Goal: Task Accomplishment & Management: Use online tool/utility

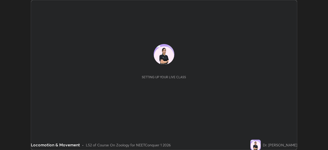
scroll to position [150, 328]
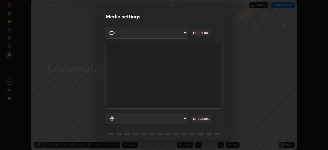
type input "68de15d3c7c539dd33a0a0d586817efffd9657a607fee3fdca6de5f810a24bd6"
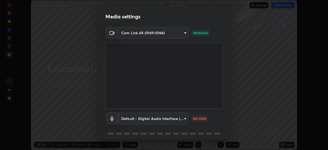
click at [184, 118] on body "Erase all Locomotion & Movement Recording WAS SCHEDULED TO START AT 11:50 AM Se…" at bounding box center [164, 75] width 328 height 150
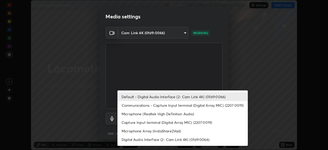
click at [175, 107] on li "Communications - Capture Input terminal (Digital Array MIC) (2207:0019)" at bounding box center [182, 105] width 130 height 9
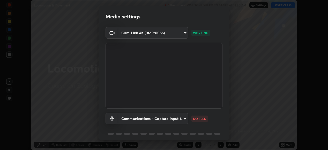
type input "communications"
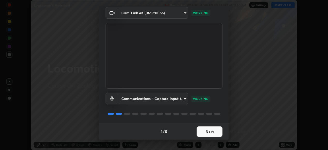
click at [206, 133] on button "Next" at bounding box center [210, 131] width 26 height 10
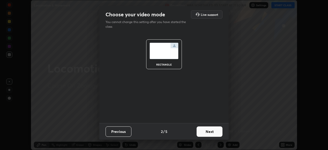
scroll to position [0, 0]
click at [217, 133] on button "Next" at bounding box center [210, 131] width 26 height 10
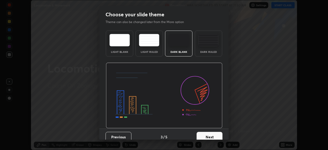
click at [218, 135] on button "Next" at bounding box center [210, 137] width 26 height 10
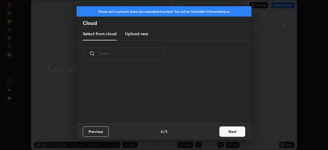
click at [229, 132] on button "Next" at bounding box center [232, 131] width 26 height 10
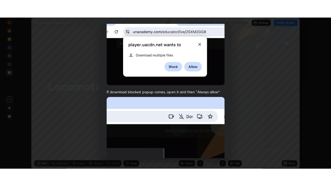
scroll to position [125, 0]
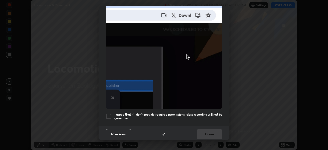
click at [109, 113] on div at bounding box center [109, 116] width 6 height 6
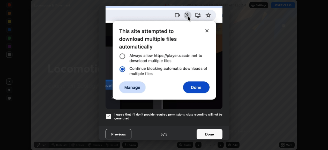
click at [208, 133] on button "Done" at bounding box center [210, 134] width 26 height 10
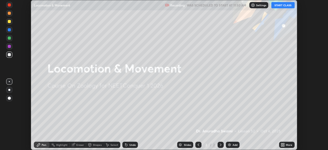
click at [288, 6] on button "START CLASS" at bounding box center [282, 5] width 23 height 6
click at [284, 144] on icon at bounding box center [283, 143] width 1 height 1
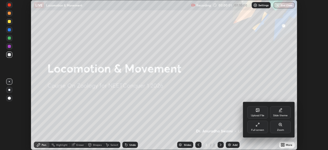
click at [258, 126] on icon at bounding box center [258, 124] width 4 height 4
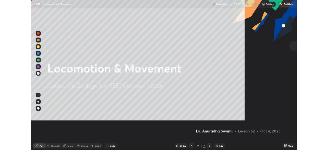
scroll to position [186, 331]
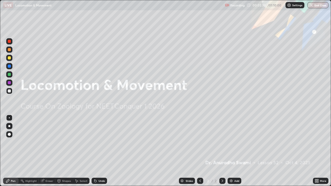
click at [231, 149] on img at bounding box center [231, 181] width 4 height 4
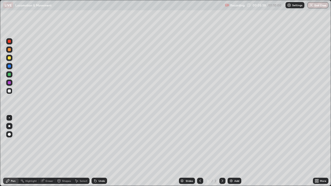
click at [11, 74] on div at bounding box center [9, 74] width 6 height 6
click at [12, 83] on div at bounding box center [9, 83] width 6 height 6
click at [10, 59] on div at bounding box center [9, 57] width 3 height 3
click at [235, 149] on div "Add" at bounding box center [236, 181] width 5 height 3
click at [231, 149] on img at bounding box center [231, 181] width 4 height 4
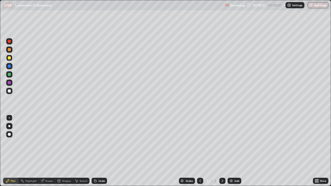
click at [10, 135] on div at bounding box center [9, 134] width 3 height 3
click at [10, 75] on div at bounding box center [9, 74] width 3 height 3
click at [10, 92] on div at bounding box center [9, 90] width 3 height 3
click at [9, 127] on div at bounding box center [9, 126] width 2 height 2
click at [10, 50] on div at bounding box center [9, 49] width 3 height 3
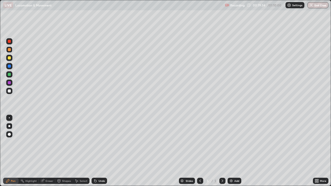
click at [230, 149] on img at bounding box center [231, 181] width 4 height 4
click at [202, 149] on div at bounding box center [200, 181] width 6 height 6
click at [222, 149] on icon at bounding box center [222, 181] width 4 height 4
click at [231, 149] on img at bounding box center [231, 181] width 4 height 4
click at [197, 149] on div at bounding box center [200, 181] width 6 height 6
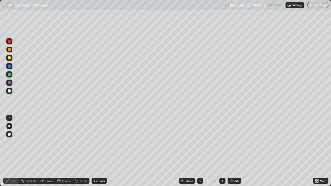
click at [200, 149] on icon at bounding box center [200, 181] width 2 height 3
click at [222, 149] on icon at bounding box center [222, 181] width 4 height 4
click at [223, 149] on icon at bounding box center [222, 181] width 4 height 4
click at [199, 149] on icon at bounding box center [200, 181] width 4 height 4
click at [200, 149] on icon at bounding box center [200, 181] width 4 height 4
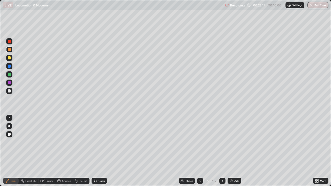
click at [48, 149] on div "Eraser" at bounding box center [50, 181] width 8 height 3
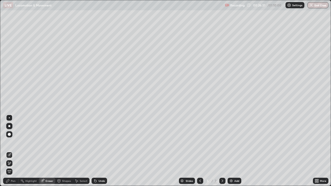
click at [12, 149] on div "Pen" at bounding box center [11, 181] width 16 height 6
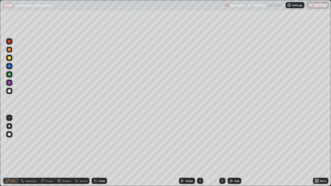
click at [10, 50] on div at bounding box center [9, 49] width 3 height 3
click at [10, 41] on div at bounding box center [9, 41] width 3 height 3
click at [10, 91] on div at bounding box center [9, 90] width 3 height 3
click at [10, 50] on div at bounding box center [9, 49] width 3 height 3
click at [10, 83] on div at bounding box center [9, 82] width 3 height 3
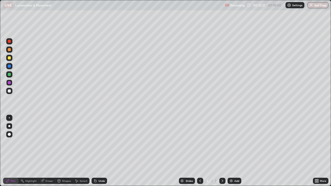
click at [200, 149] on icon at bounding box center [200, 181] width 4 height 4
click at [222, 149] on icon at bounding box center [222, 181] width 4 height 4
click at [219, 149] on div at bounding box center [222, 181] width 6 height 10
click at [311, 6] on img "button" at bounding box center [311, 5] width 4 height 4
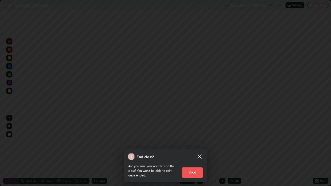
click at [199, 149] on icon at bounding box center [200, 157] width 4 height 4
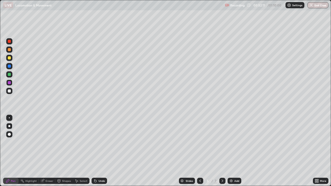
click at [221, 149] on icon at bounding box center [222, 181] width 4 height 4
click at [220, 149] on div at bounding box center [222, 181] width 6 height 6
click at [312, 5] on img "button" at bounding box center [311, 5] width 4 height 4
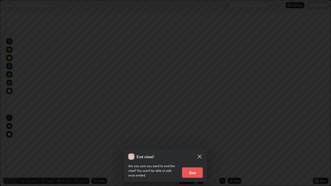
click at [190, 149] on button "End" at bounding box center [192, 173] width 21 height 10
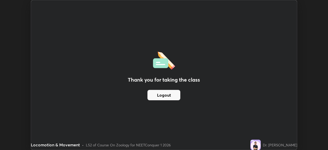
scroll to position [25714, 25536]
